Goal: Information Seeking & Learning: Learn about a topic

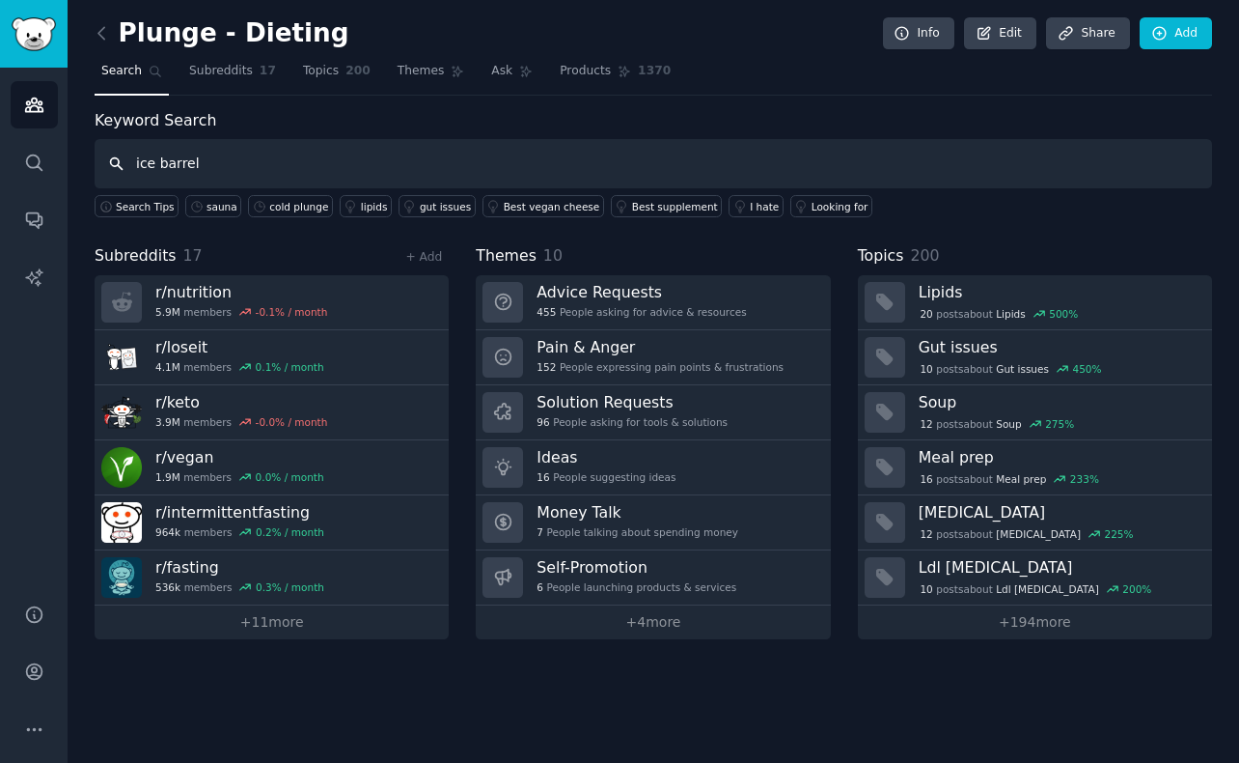
type input "ice barrel"
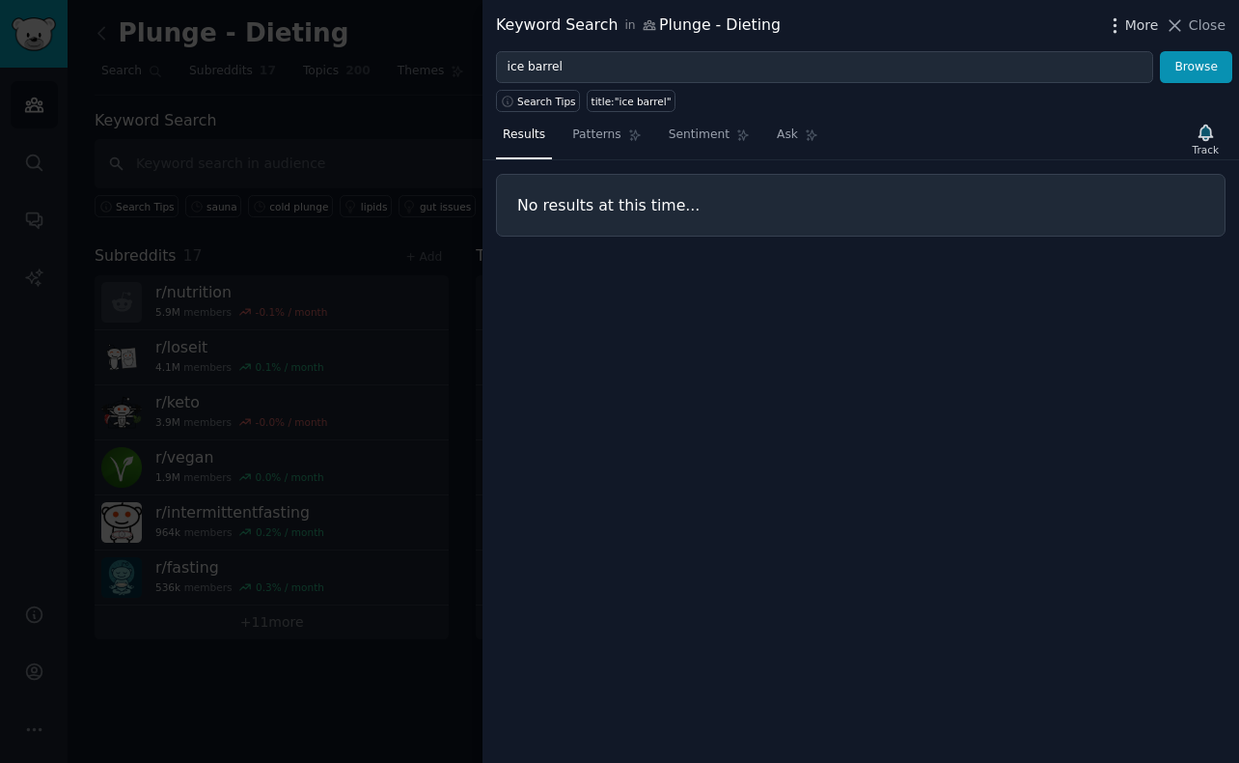
click at [1140, 23] on span "More" at bounding box center [1143, 25] width 34 height 20
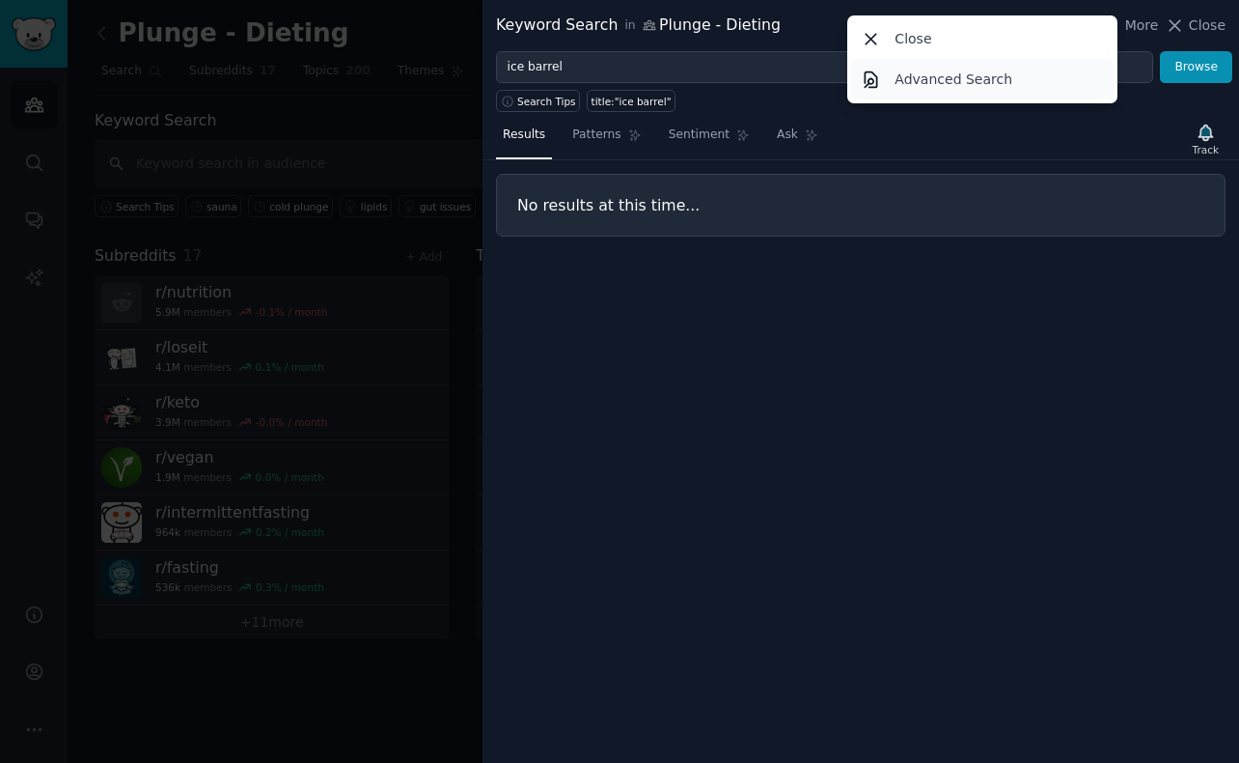
click at [992, 79] on p "Advanced Search" at bounding box center [954, 79] width 118 height 20
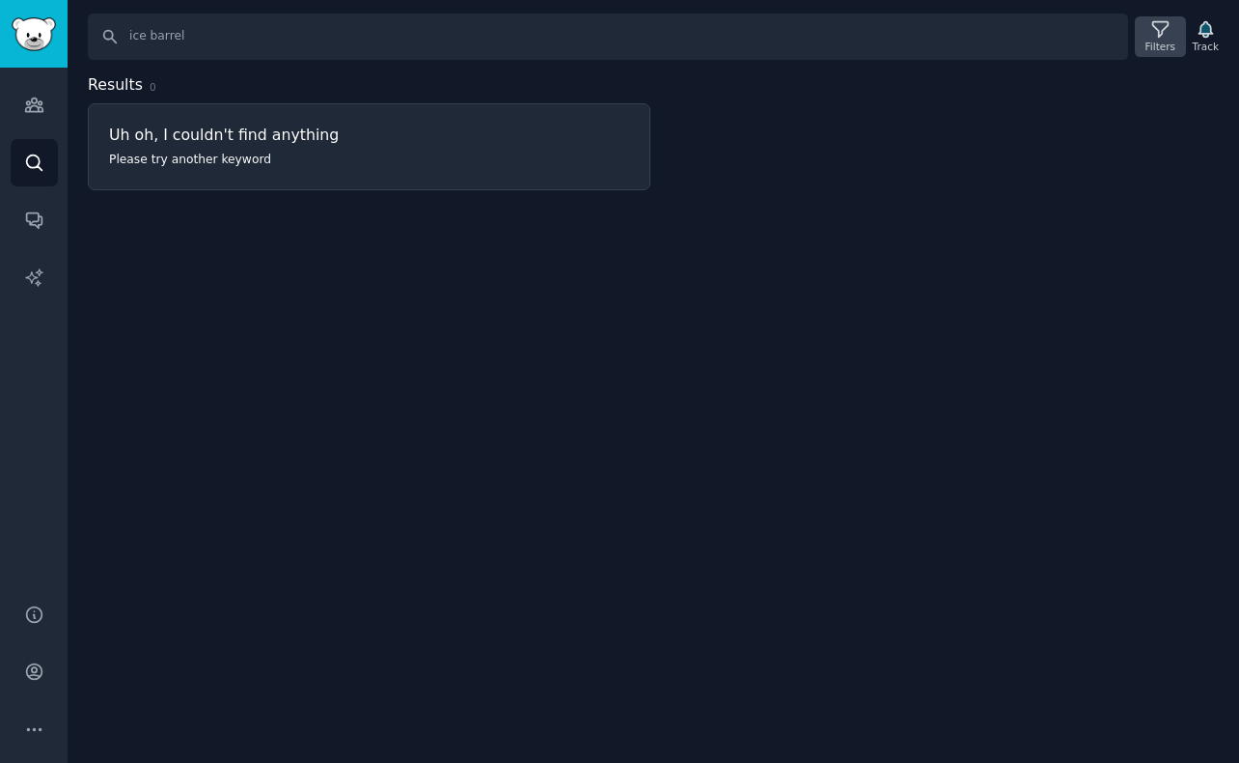
click at [1158, 33] on icon at bounding box center [1161, 29] width 20 height 20
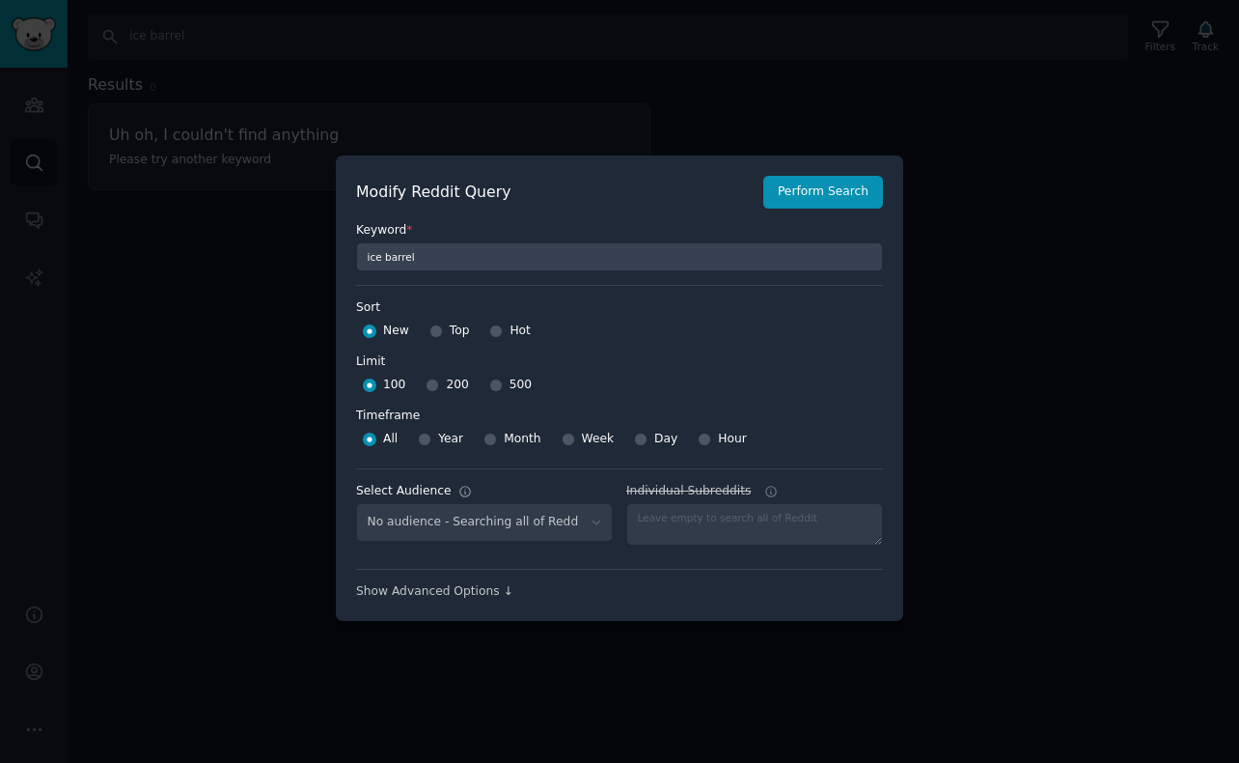
select select "56f625c421"
click at [491, 388] on input "500" at bounding box center [496, 385] width 14 height 14
radio input "true"
click at [814, 184] on button "Perform Search" at bounding box center [824, 192] width 120 height 33
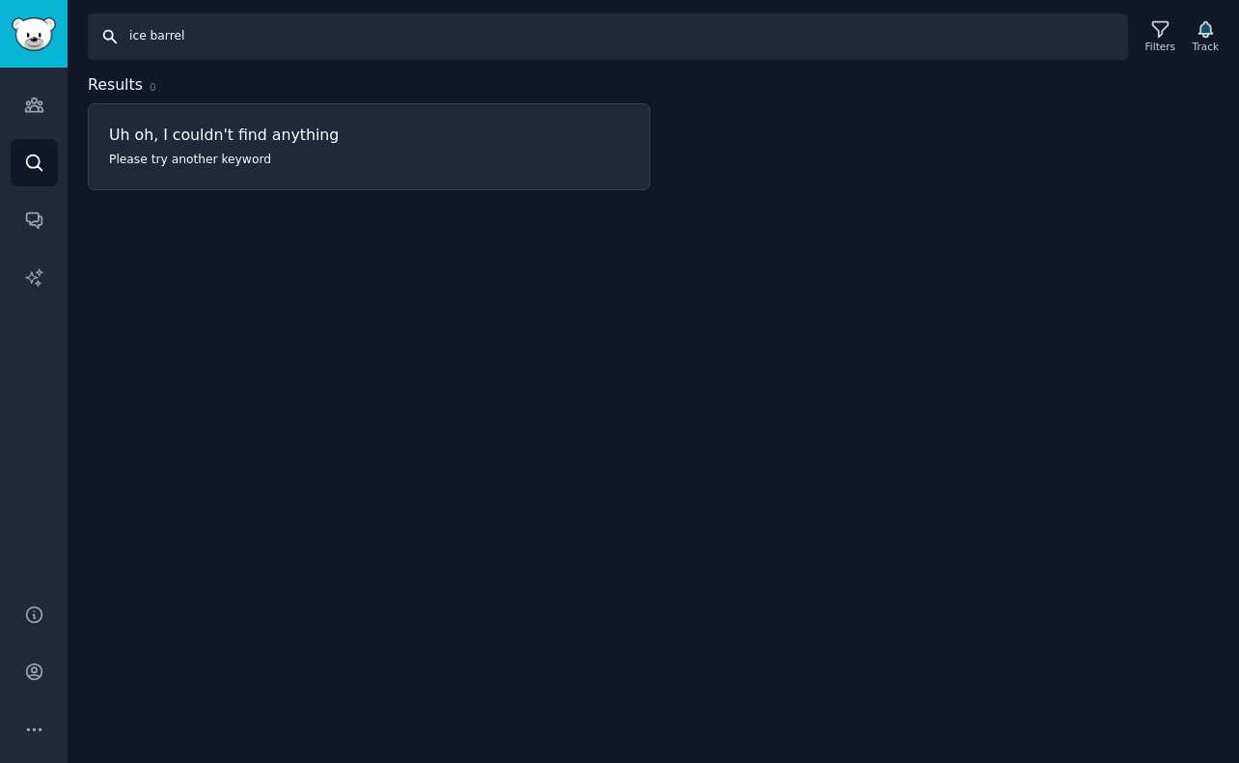
click at [214, 44] on input "ice barrel" at bounding box center [608, 37] width 1041 height 46
click at [126, 38] on input "ice barrel"" at bounding box center [608, 37] width 1041 height 46
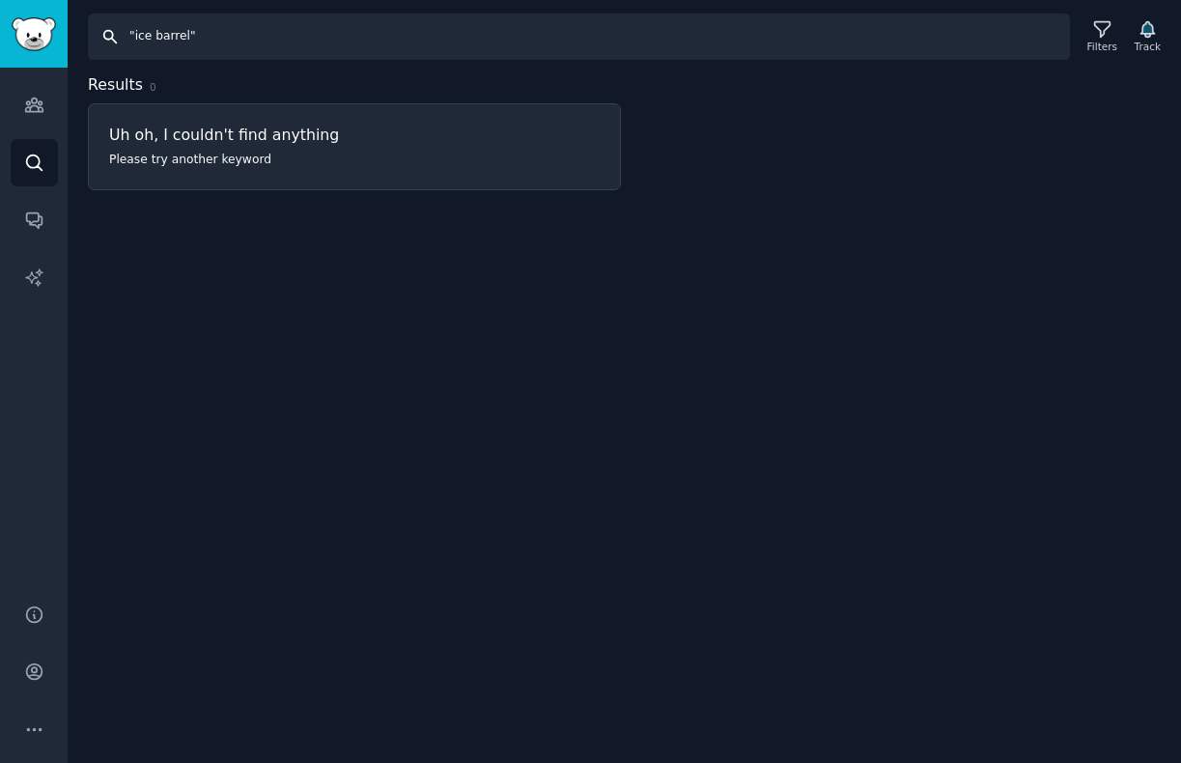
click at [188, 42] on input ""ice barrel"" at bounding box center [579, 37] width 982 height 46
click at [163, 37] on input ""ice barrel"" at bounding box center [579, 37] width 982 height 46
click at [178, 42] on input "cold life" at bounding box center [579, 37] width 982 height 46
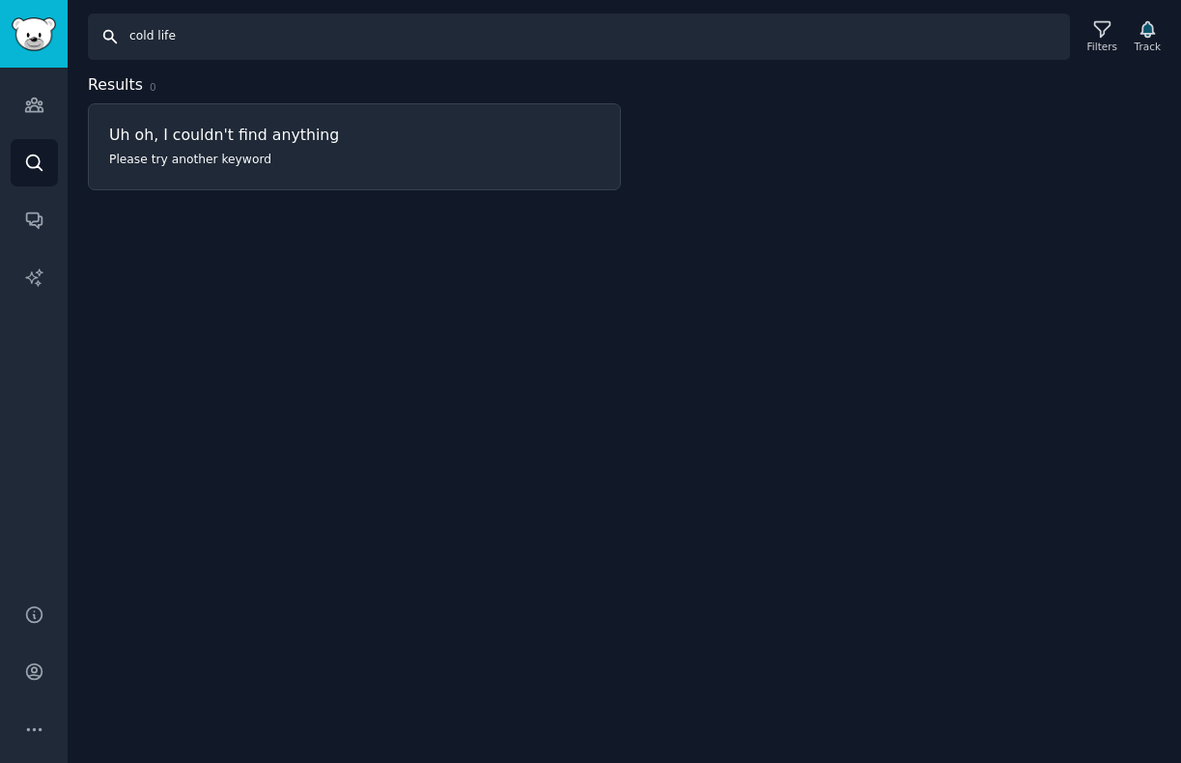
click at [178, 42] on input "cold life" at bounding box center [579, 37] width 982 height 46
click at [184, 38] on input "nordic wave" at bounding box center [579, 37] width 982 height 46
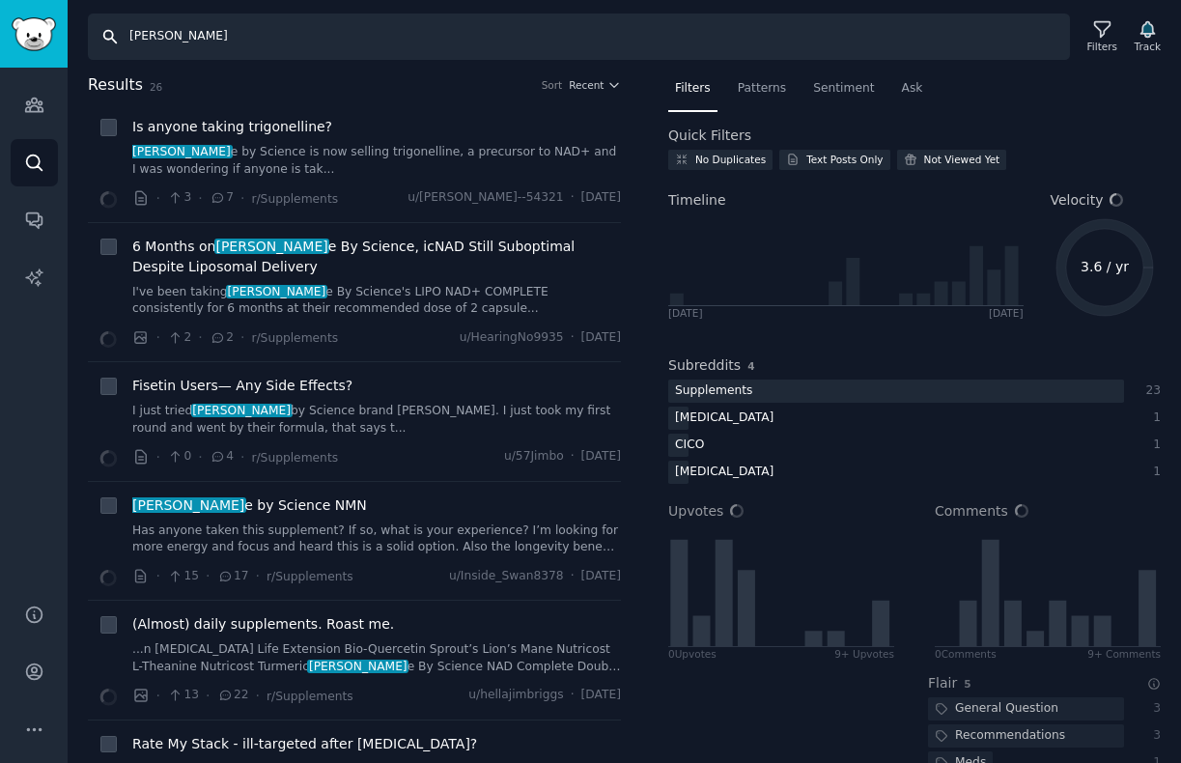
click at [170, 39] on input "[PERSON_NAME]" at bounding box center [579, 37] width 982 height 46
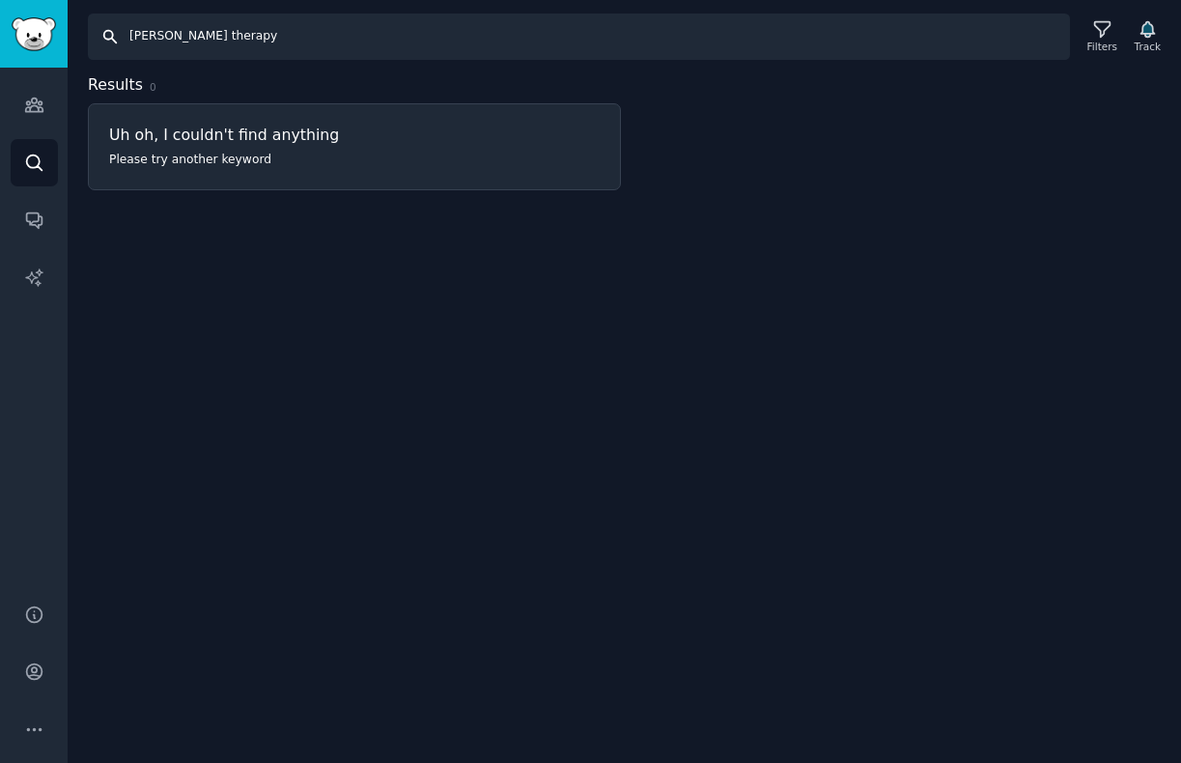
click at [185, 35] on input "[PERSON_NAME] therapy" at bounding box center [579, 37] width 982 height 46
click at [272, 40] on input "[PERSON_NAME] therapy" at bounding box center [579, 37] width 982 height 46
click at [176, 36] on input "[PERSON_NAME] therapy" at bounding box center [579, 37] width 982 height 46
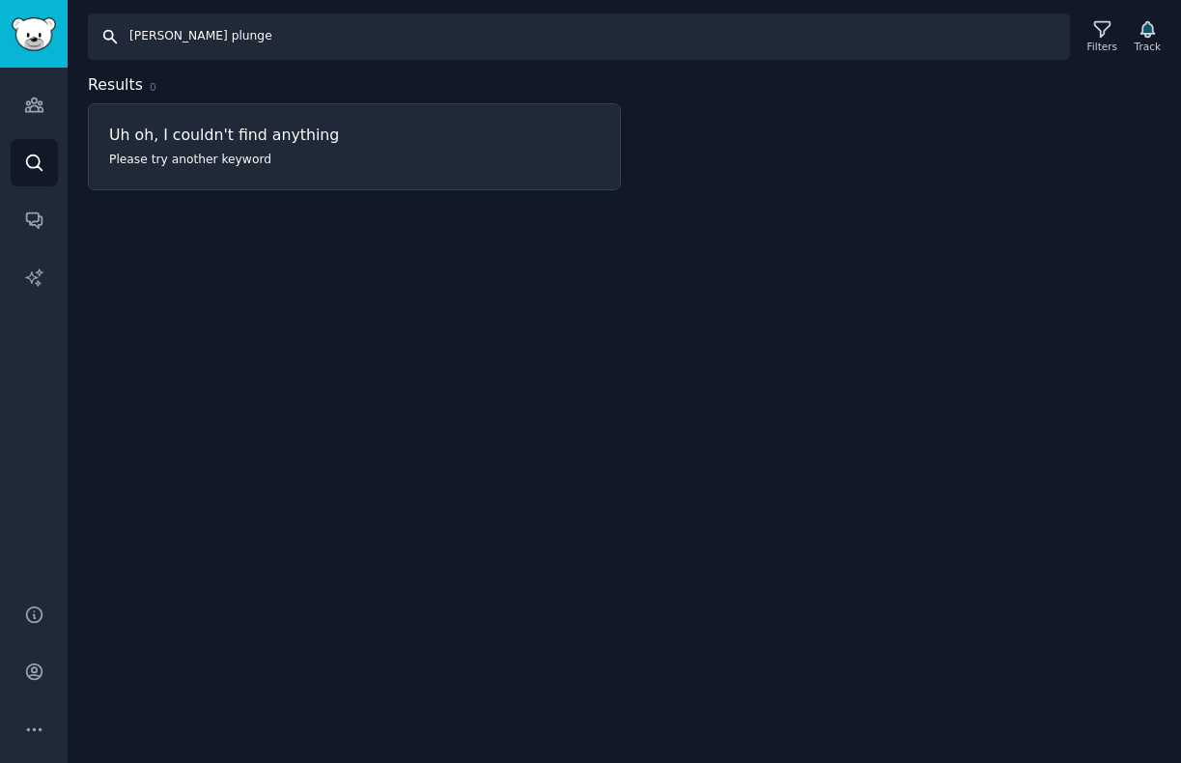
click at [175, 40] on input "[PERSON_NAME] plunge" at bounding box center [579, 37] width 982 height 46
click at [168, 38] on input "blue cube" at bounding box center [579, 37] width 982 height 46
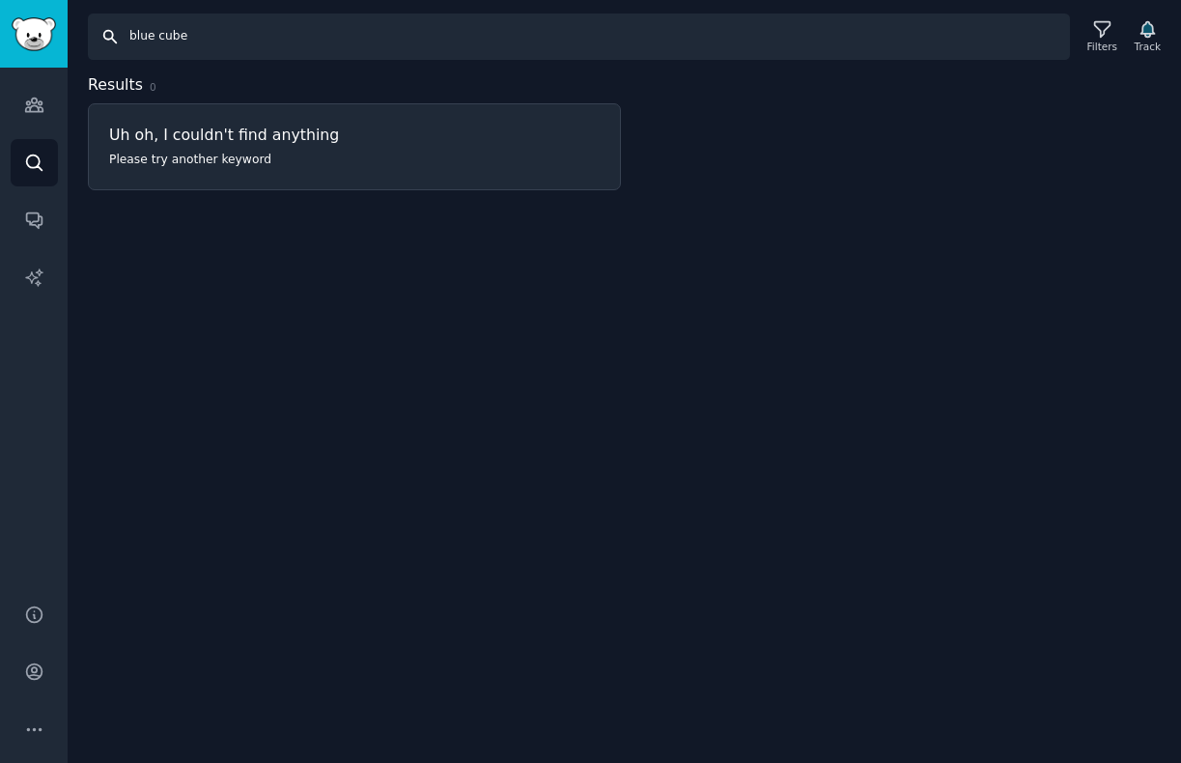
click at [168, 38] on input "blue cube" at bounding box center [579, 37] width 982 height 46
click at [165, 33] on input "morozko" at bounding box center [579, 37] width 982 height 46
click at [150, 38] on input "sunlighten" at bounding box center [579, 37] width 982 height 46
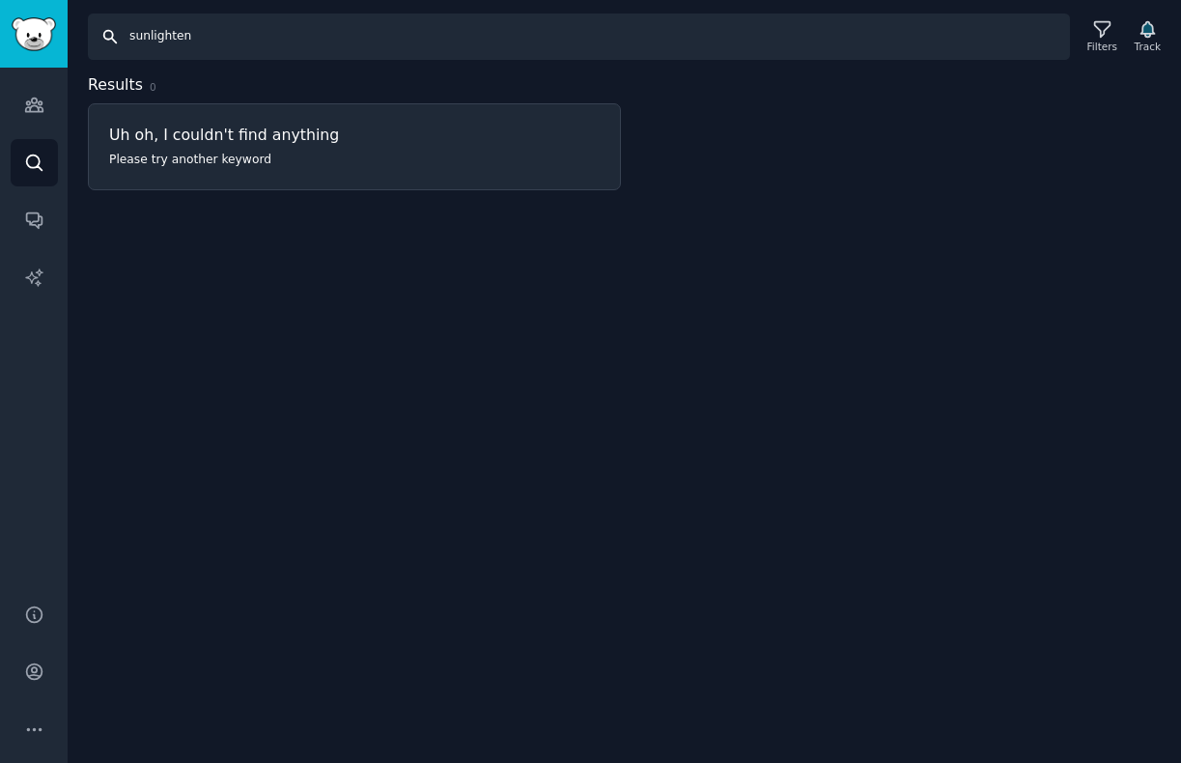
click at [150, 38] on input "sunlighten" at bounding box center [579, 37] width 982 height 46
click at [166, 30] on input "sun home" at bounding box center [579, 37] width 982 height 46
click at [179, 36] on input "sisu plunge" at bounding box center [579, 37] width 982 height 46
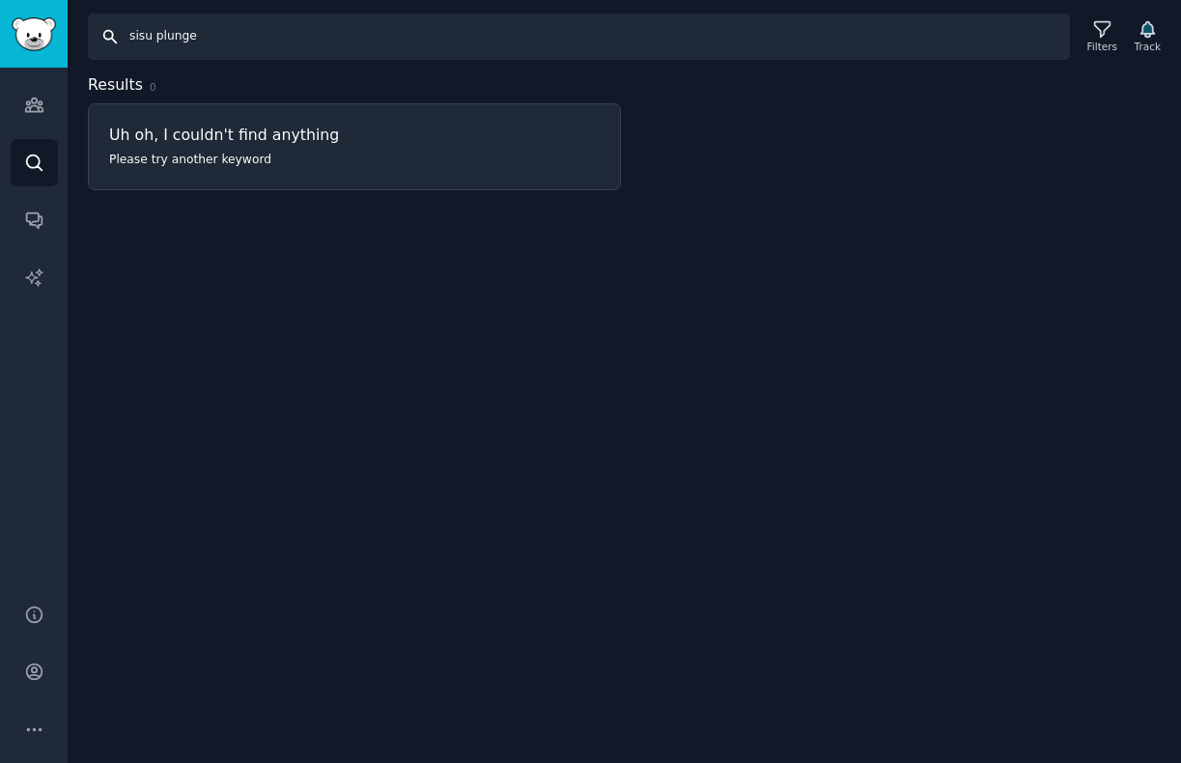
click at [179, 36] on input "sisu plunge" at bounding box center [579, 37] width 982 height 46
type input "pod company"
click at [1101, 32] on icon at bounding box center [1101, 29] width 15 height 15
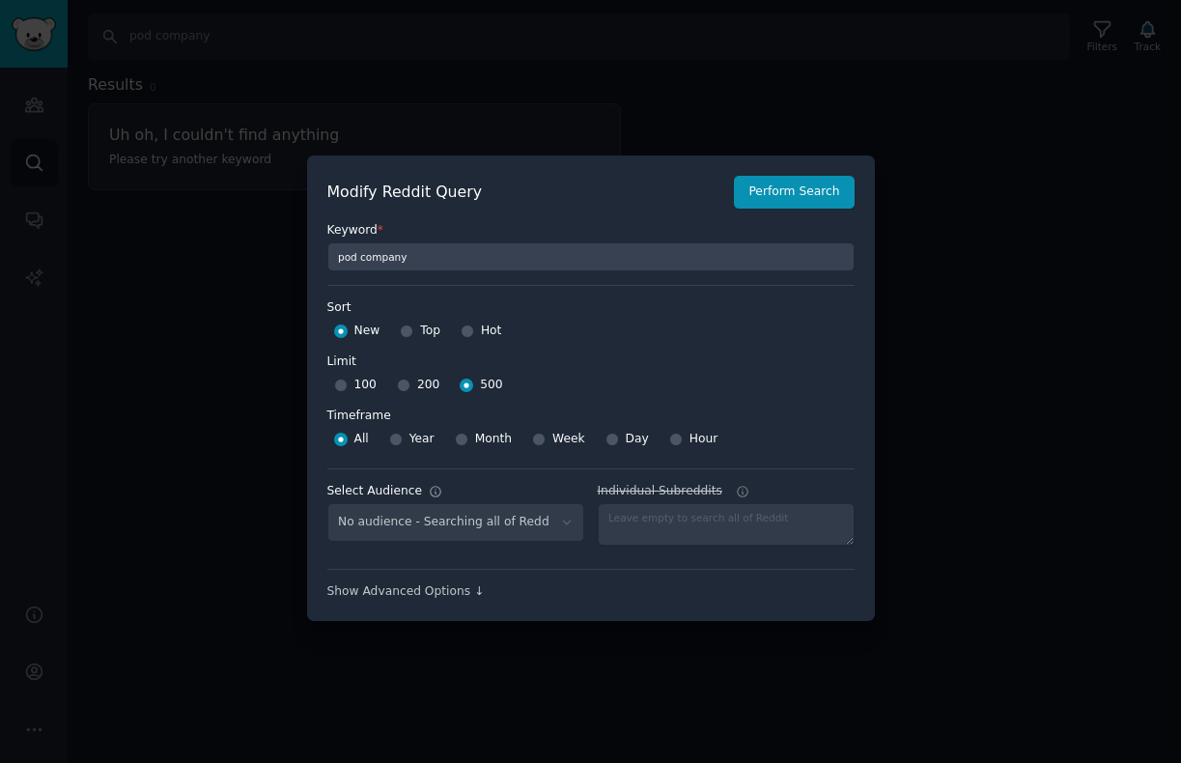
click at [480, 513] on div "No audience - Searching all of Reddit" at bounding box center [455, 523] width 257 height 40
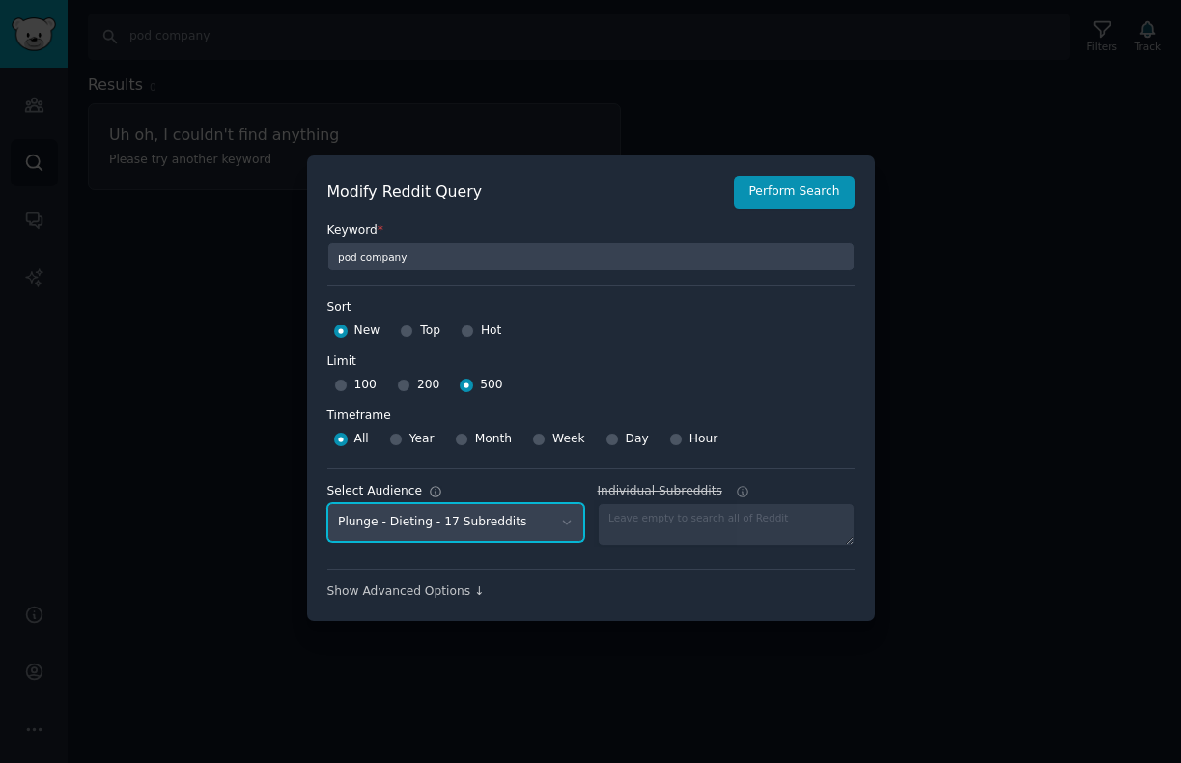
click at [524, 530] on select "No audience - Searching all of Reddit Plunge - Home Remodeling - 11 Subreddits …" at bounding box center [455, 523] width 257 height 40
select select "5e6d5bc16e"
click at [327, 503] on select "No audience - Searching all of Reddit Plunge - Home Remodeling - 11 Subreddits …" at bounding box center [455, 523] width 257 height 40
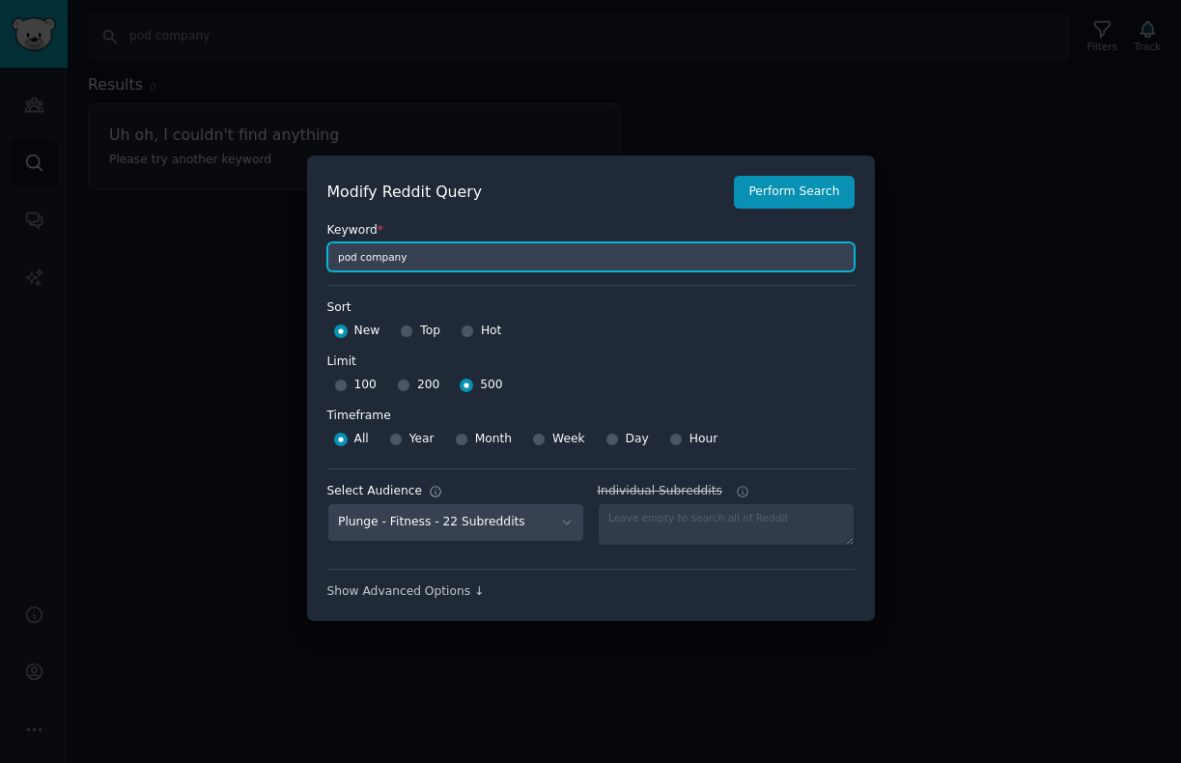
click at [487, 260] on input "pod company" at bounding box center [590, 256] width 527 height 29
type input "ice barrel"
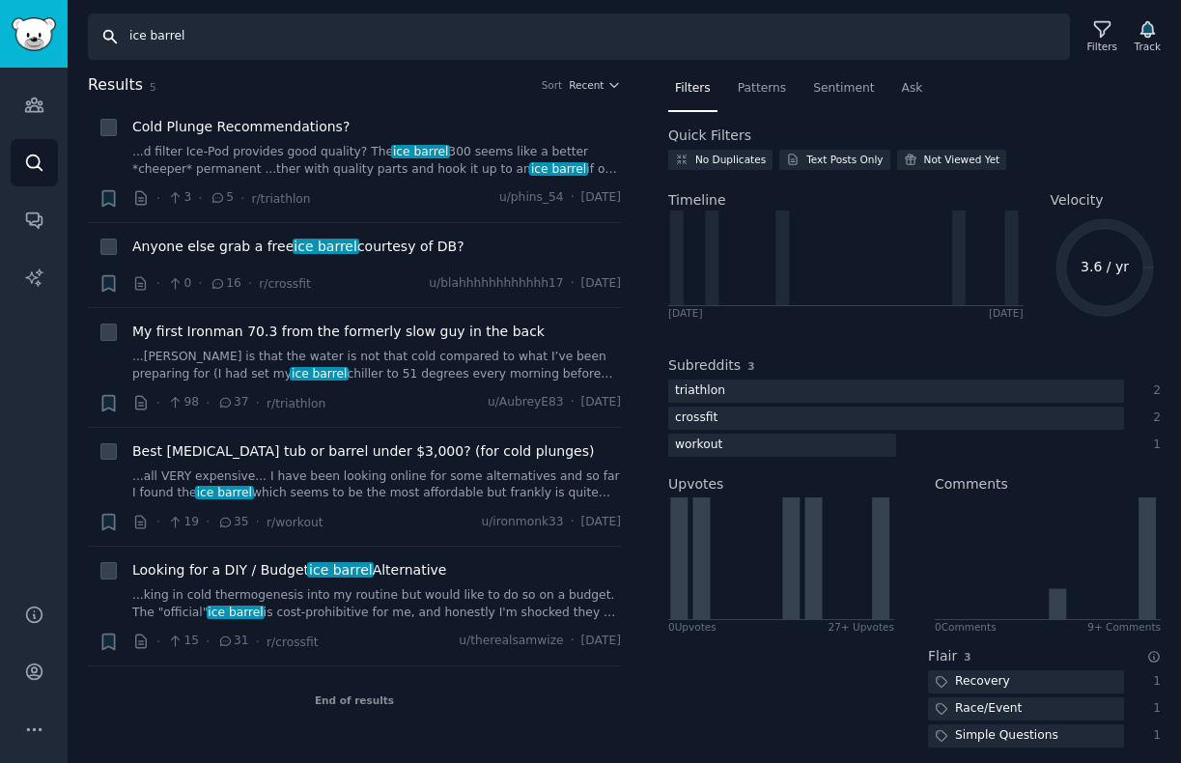
click at [161, 37] on input "ice barrel" at bounding box center [579, 37] width 982 height 46
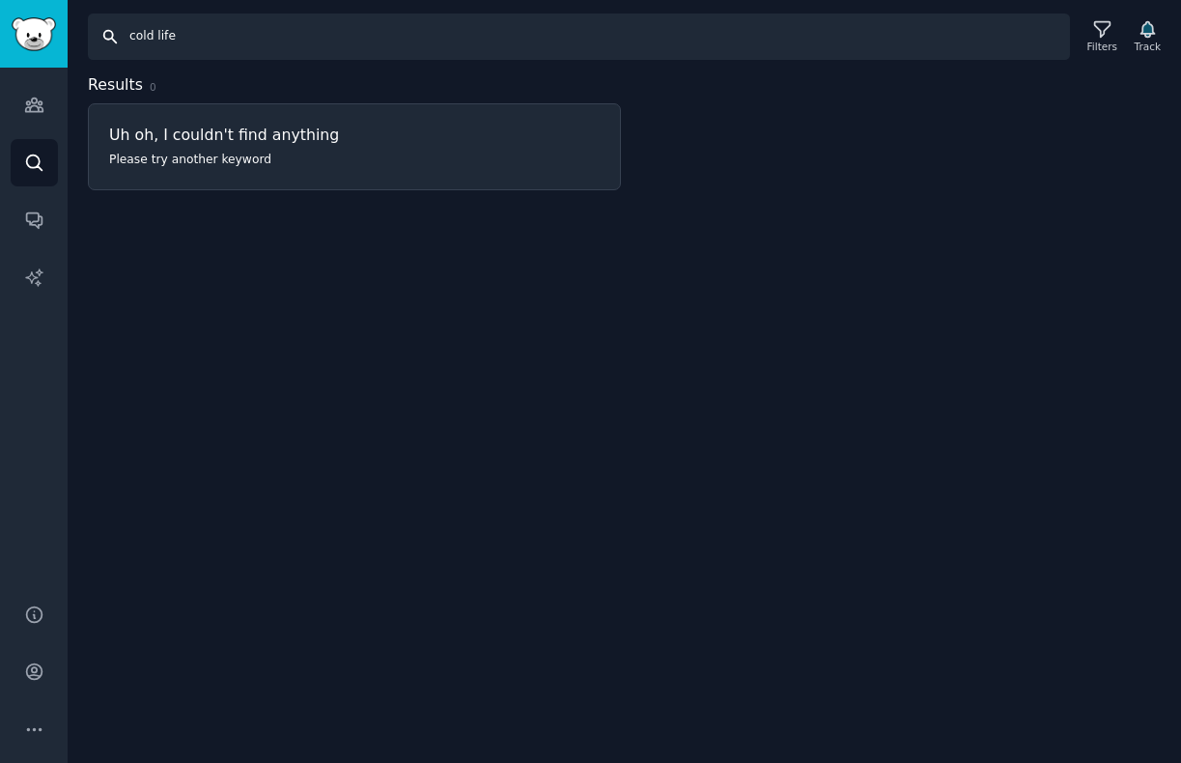
click at [224, 33] on input "cold life" at bounding box center [579, 37] width 982 height 46
click at [203, 37] on input "nordic wave" at bounding box center [579, 37] width 982 height 46
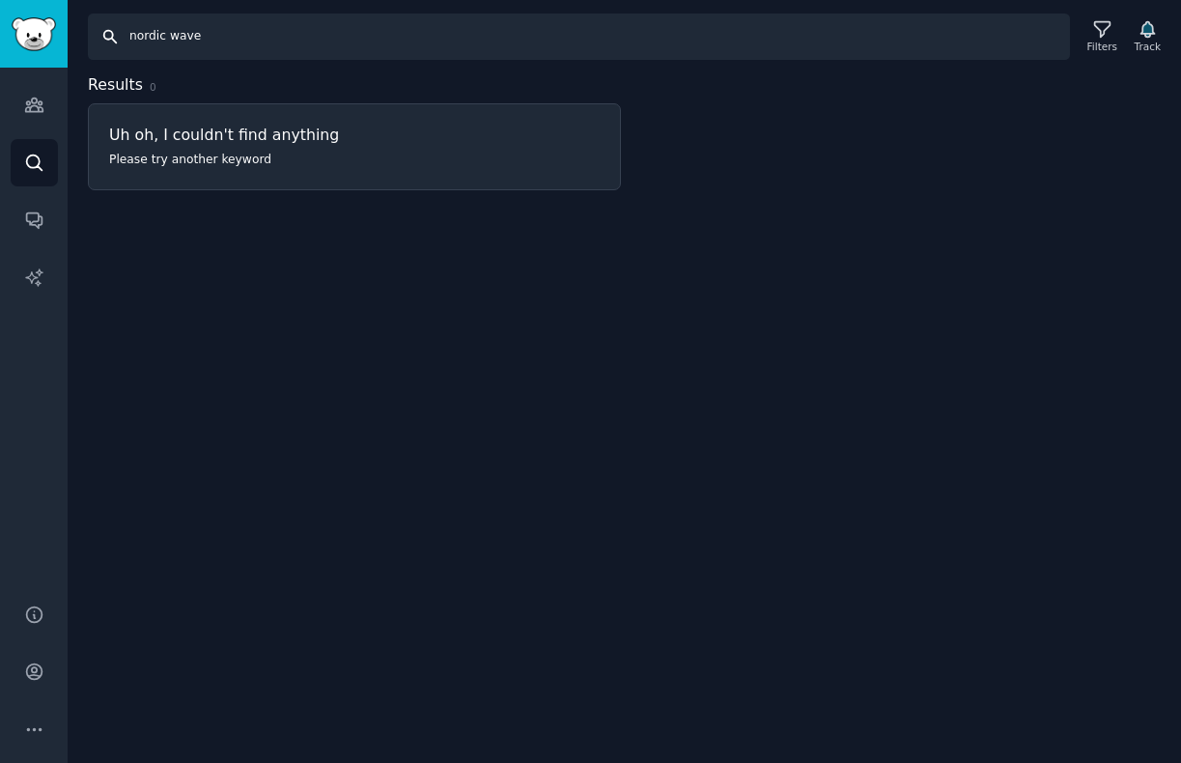
click at [203, 37] on input "nordic wave" at bounding box center [579, 37] width 982 height 46
click at [165, 31] on input "[PERSON_NAME] therapy" at bounding box center [579, 37] width 982 height 46
type input "blue cube"
